Goal: Information Seeking & Learning: Learn about a topic

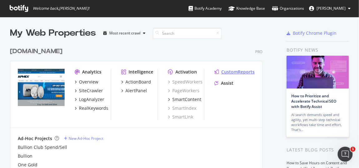
click at [230, 70] on div "CustomReports" at bounding box center [237, 72] width 33 height 6
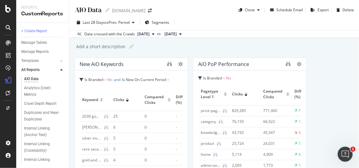
drag, startPoint x: 328, startPoint y: 70, endPoint x: 324, endPoint y: 71, distance: 3.9
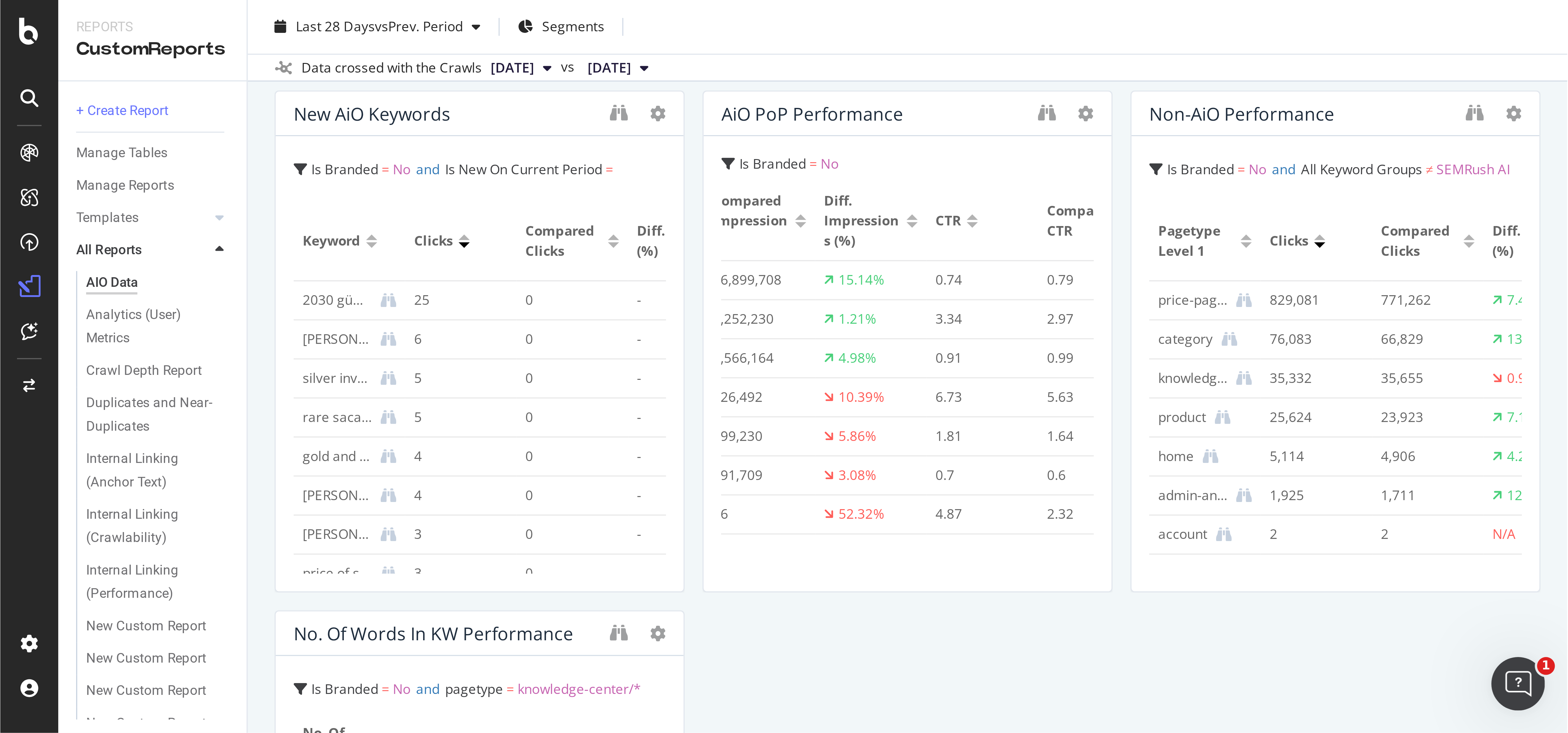
scroll to position [0, 157]
click at [265, 166] on div "New AiO Keywords Is Branded = No and Is New On Current Period = Yes and pagetyp…" at bounding box center [252, 303] width 352 height 557
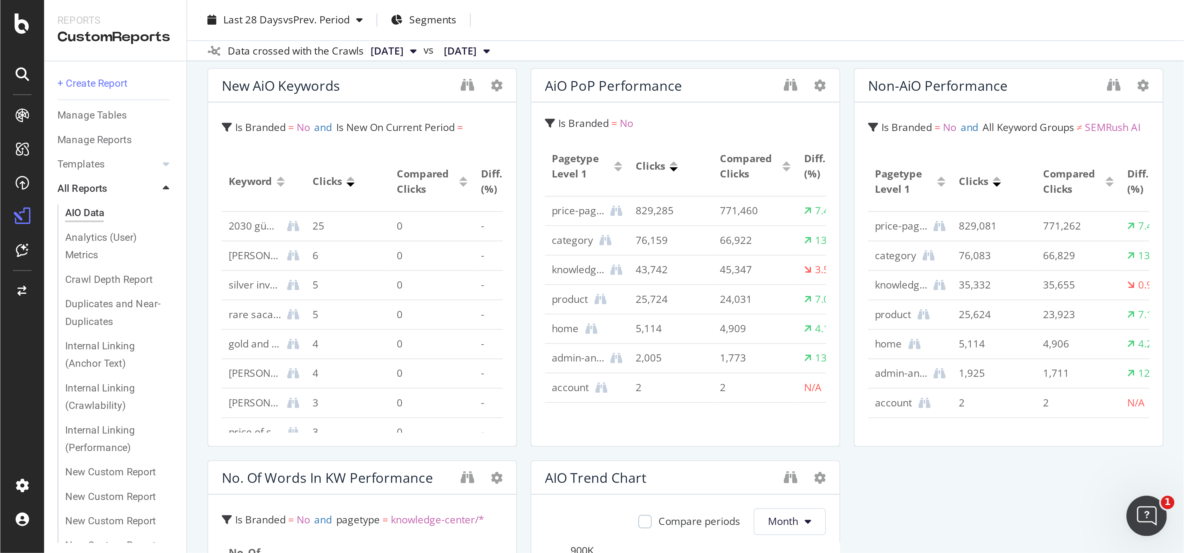
scroll to position [0, 0]
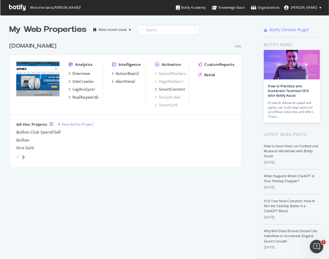
scroll to position [254, 320]
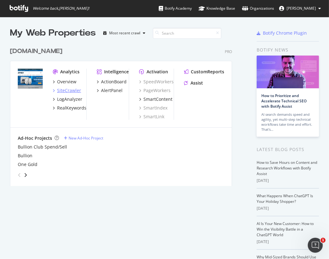
click at [66, 88] on div "SiteCrawler" at bounding box center [69, 90] width 24 height 6
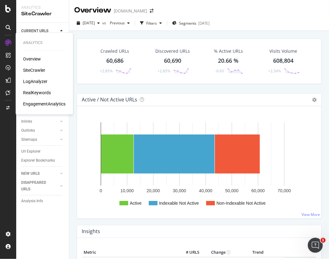
click at [35, 93] on div "RealKeywords" at bounding box center [37, 93] width 28 height 6
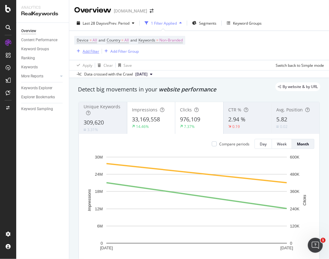
click at [93, 53] on div "Add Filter" at bounding box center [91, 51] width 17 height 5
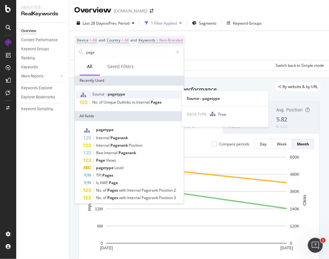
type input "page"
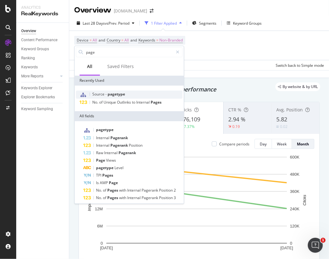
click at [115, 93] on span "pagetype" at bounding box center [116, 93] width 17 height 5
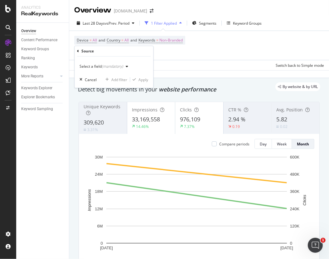
click at [33, 165] on div "Overview Content Performance Keyword Groups Ranking Keywords More Reports Count…" at bounding box center [42, 141] width 53 height 236
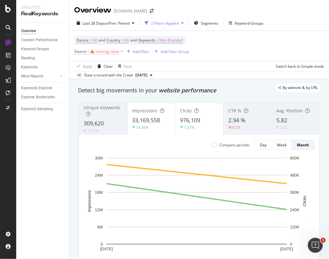
click at [105, 52] on div "missing value" at bounding box center [107, 51] width 24 height 5
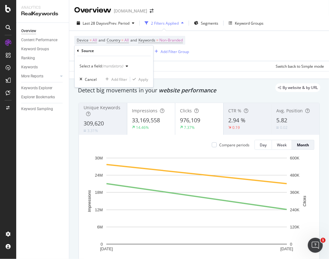
click at [107, 67] on div "(mandatory)" at bounding box center [113, 65] width 22 height 5
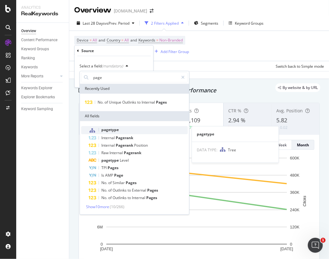
type input "page"
click at [110, 131] on span "pagetype" at bounding box center [109, 129] width 17 height 5
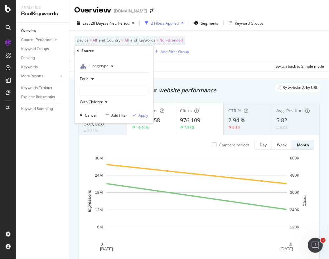
click at [98, 88] on div at bounding box center [114, 90] width 68 height 10
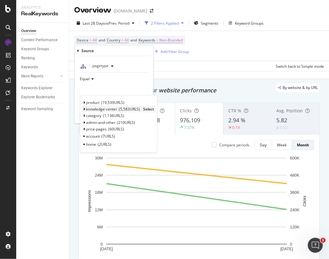
click at [103, 111] on span "knowledge-center" at bounding box center [101, 108] width 31 height 5
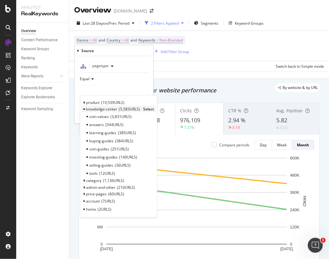
click at [147, 108] on span "Select" at bounding box center [148, 108] width 11 height 5
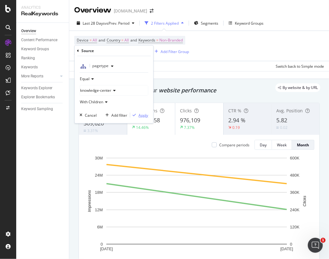
click at [142, 115] on div "Apply" at bounding box center [144, 114] width 10 height 5
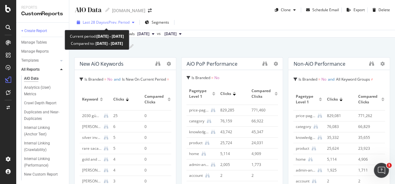
click at [119, 22] on span "vs Prev. Period" at bounding box center [117, 22] width 25 height 5
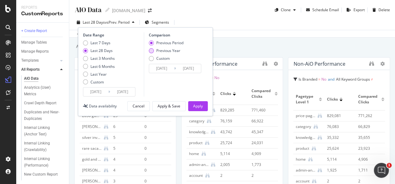
click at [149, 49] on div "Previous Year" at bounding box center [151, 50] width 5 height 5
type input "2024/08/13"
type input "2024/09/09"
click at [197, 106] on div "Apply" at bounding box center [198, 106] width 10 height 5
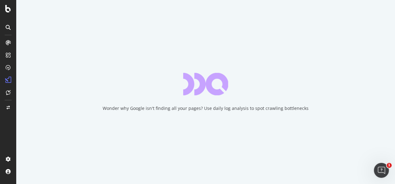
click at [294, 95] on div "Wonder why Google isn't finding all your pages? Use daily log analysis to spot …" at bounding box center [205, 92] width 379 height 184
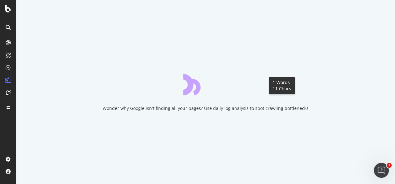
click at [46, 22] on div "Wonder why Google isn't finding all your pages? Use daily log analysis to spot …" at bounding box center [205, 92] width 379 height 184
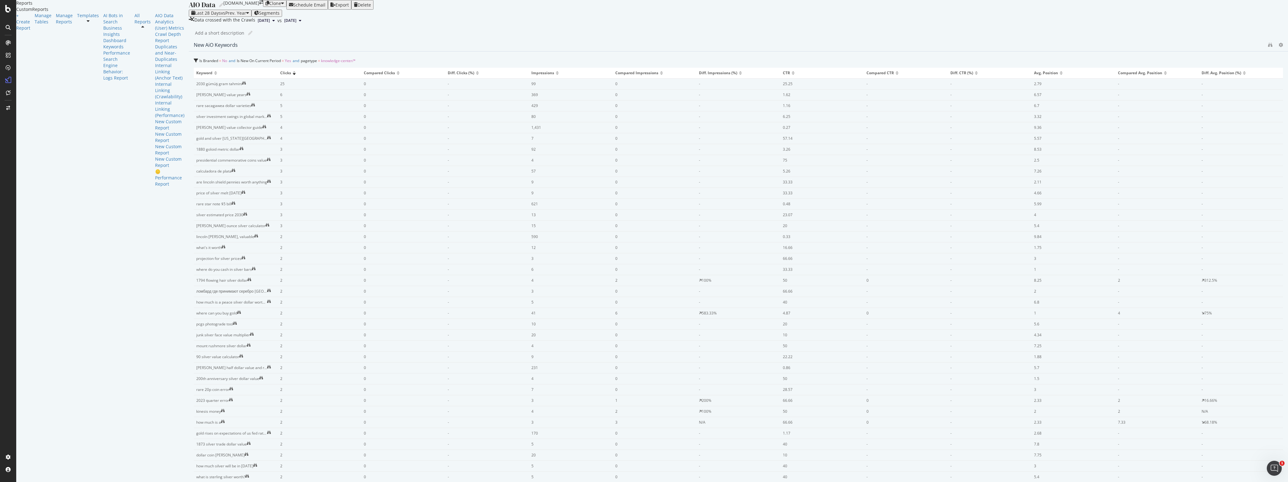
scroll to position [472, 0]
drag, startPoint x: 458, startPoint y: 87, endPoint x: 428, endPoint y: 47, distance: 50.1
click at [329, 38] on div "Add a short description Add a short description" at bounding box center [741, 32] width 1093 height 9
click at [329, 47] on icon "binoculars" at bounding box center [1270, 45] width 4 height 4
click at [329, 47] on icon at bounding box center [1281, 45] width 4 height 4
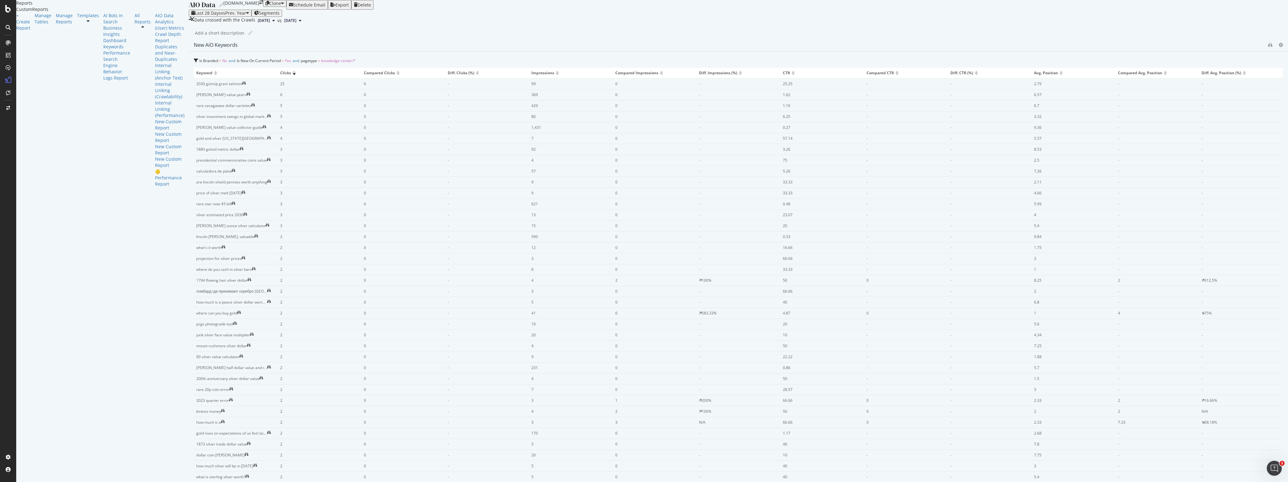
click at [329, 54] on div "AIO Data AIO Data APMEX.com Clone Schedule Email Export Delete Last 28 Days vs …" at bounding box center [738, 241] width 1099 height 482
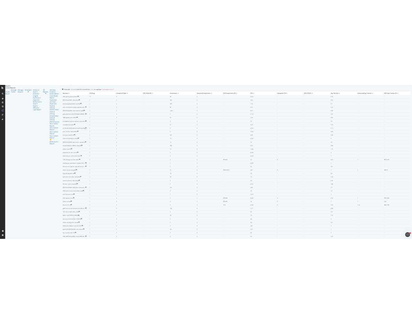
scroll to position [0, 0]
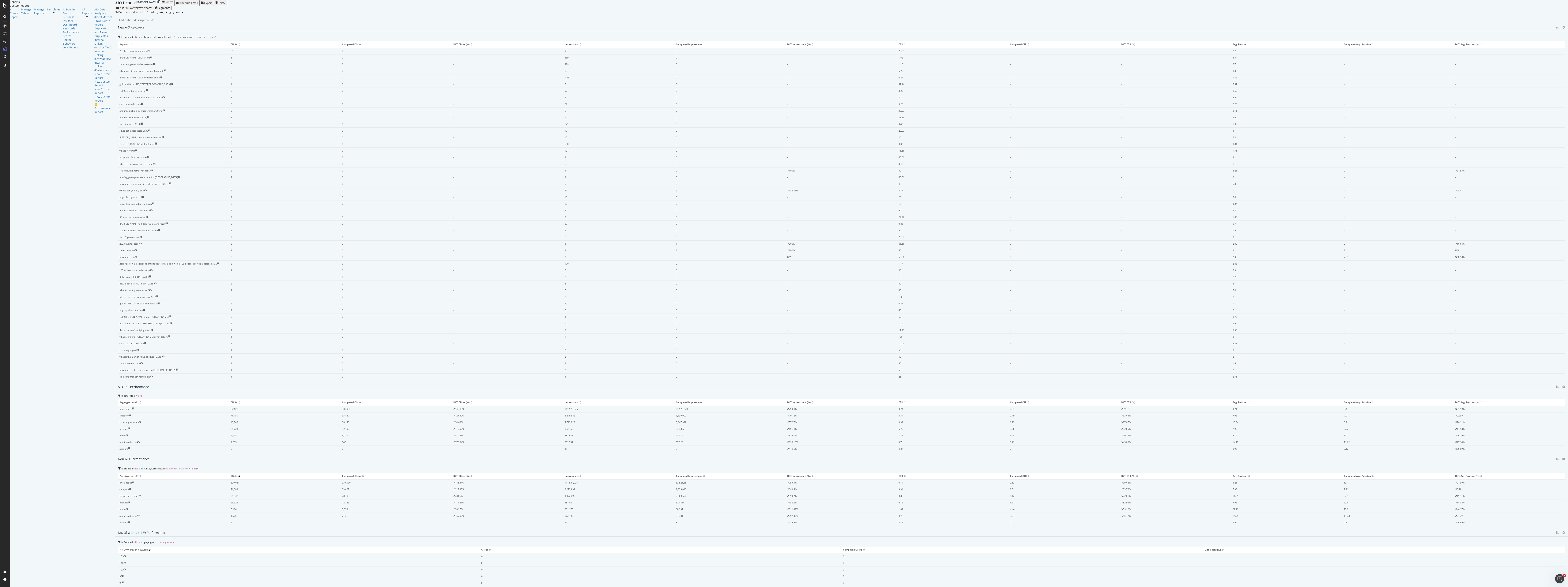
click at [200, 158] on div "AIO Data AIO Data APMEX.com Clone Schedule Email Export Delete Last 28 Days vs …" at bounding box center [841, 294] width 1453 height 587
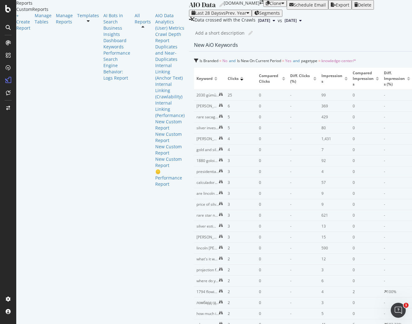
drag, startPoint x: 46, startPoint y: 306, endPoint x: 66, endPoint y: 279, distance: 34.6
click at [46, 187] on div "+ Create Report Manage Tables Manage Reports Templates AI Bots in Search Busine…" at bounding box center [102, 99] width 173 height 175
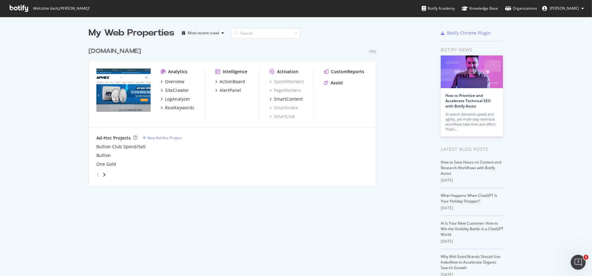
scroll to position [269, 578]
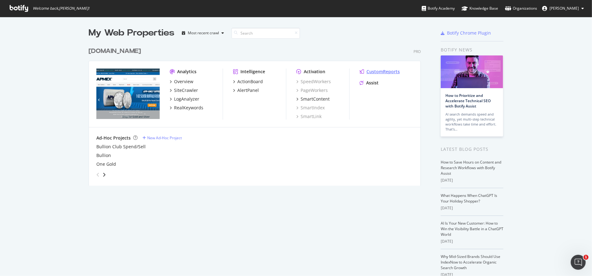
click at [375, 69] on div "CustomReports" at bounding box center [383, 72] width 33 height 6
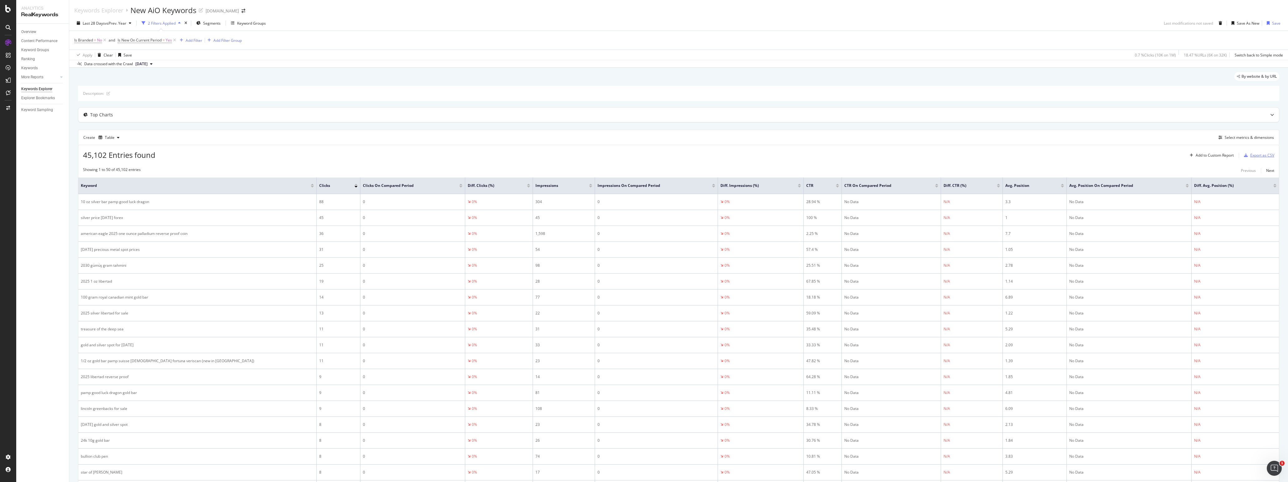
click at [1253, 155] on div "Export as CSV" at bounding box center [1262, 155] width 24 height 5
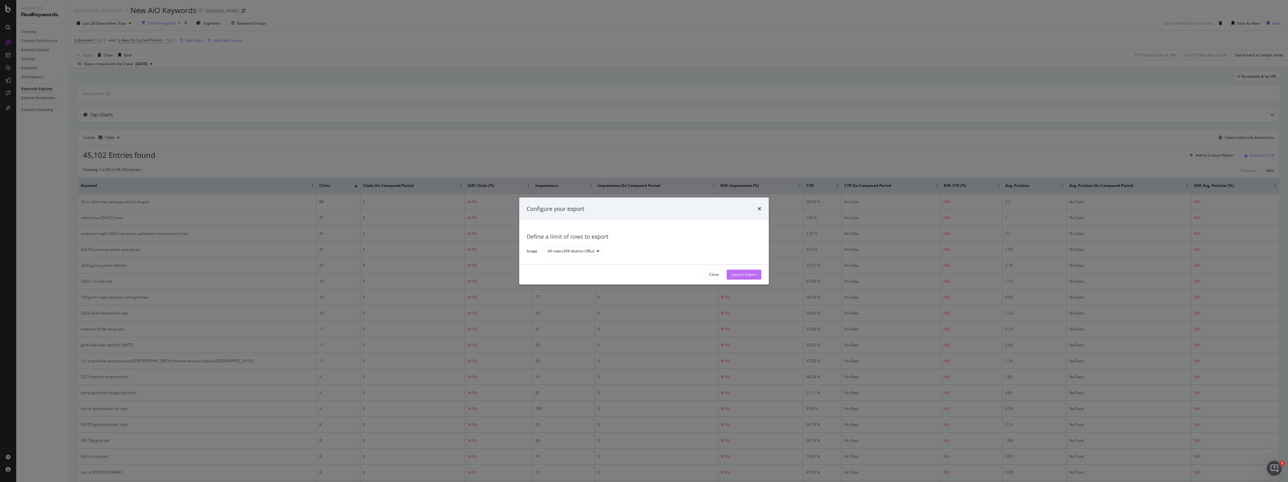
click at [736, 276] on div "Launch Export" at bounding box center [744, 274] width 25 height 5
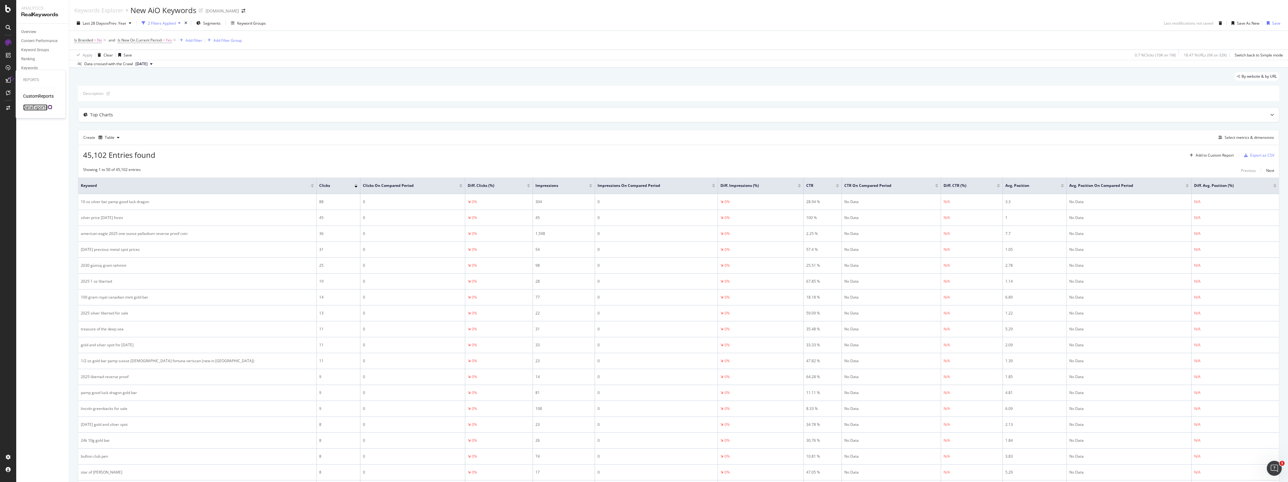
click at [39, 107] on div "DataExports" at bounding box center [35, 108] width 24 height 6
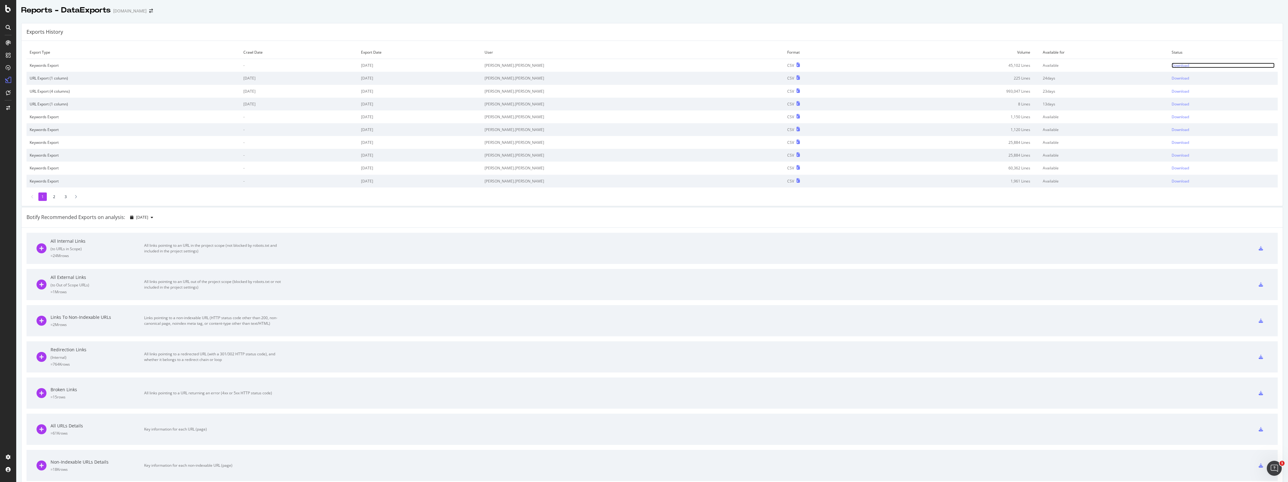
click at [1172, 65] on div "Download" at bounding box center [1180, 65] width 17 height 5
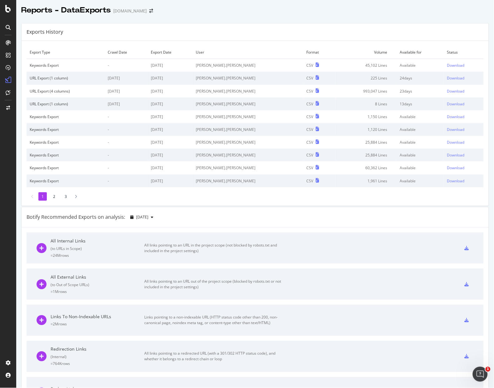
click at [214, 193] on div "1 2 3" at bounding box center [255, 197] width 457 height 8
drag, startPoint x: 214, startPoint y: 193, endPoint x: 221, endPoint y: 193, distance: 6.9
